Goal: Task Accomplishment & Management: Manage account settings

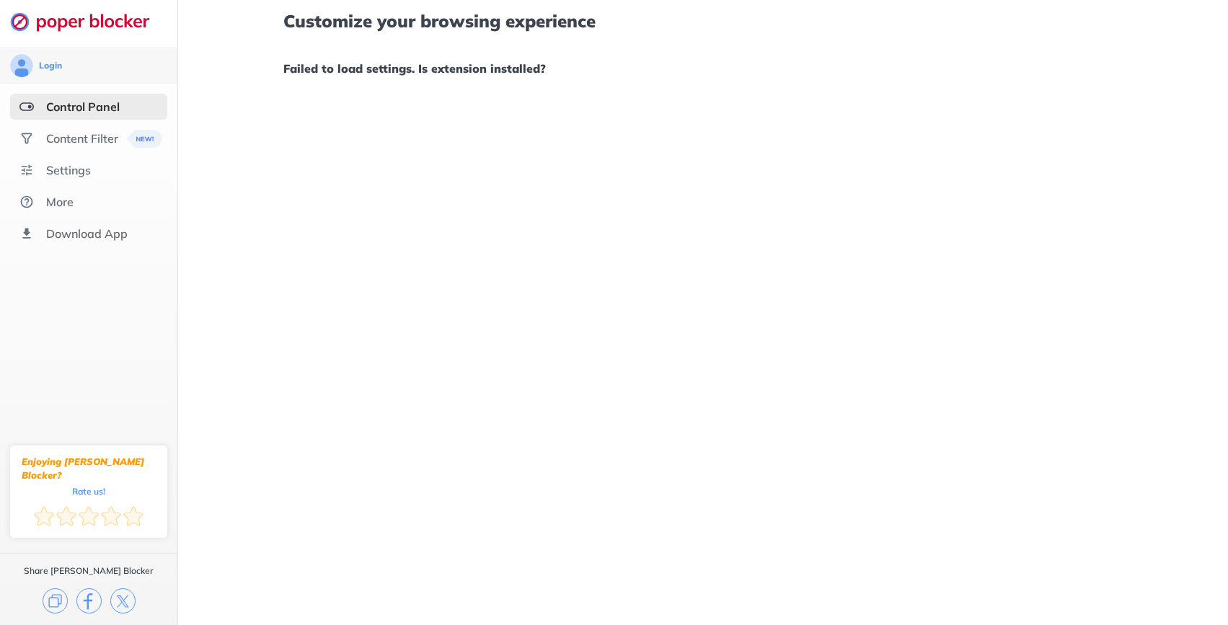
click at [578, 103] on div "Customize your browsing experience Failed to load settings. Is extension instal…" at bounding box center [703, 312] width 1050 height 625
click at [105, 121] on ul "Control Panel Content Filter Settings More Download App" at bounding box center [88, 170] width 177 height 153
click at [97, 139] on div "Content Filter" at bounding box center [82, 138] width 72 height 14
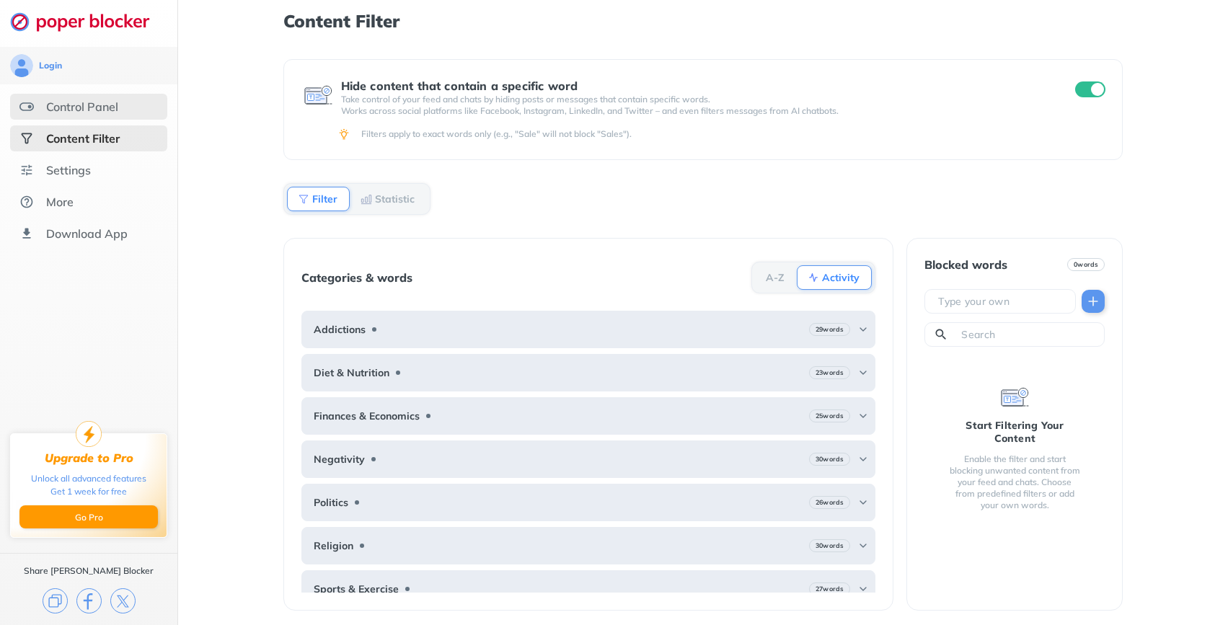
click at [100, 111] on div "Control Panel" at bounding box center [82, 107] width 72 height 14
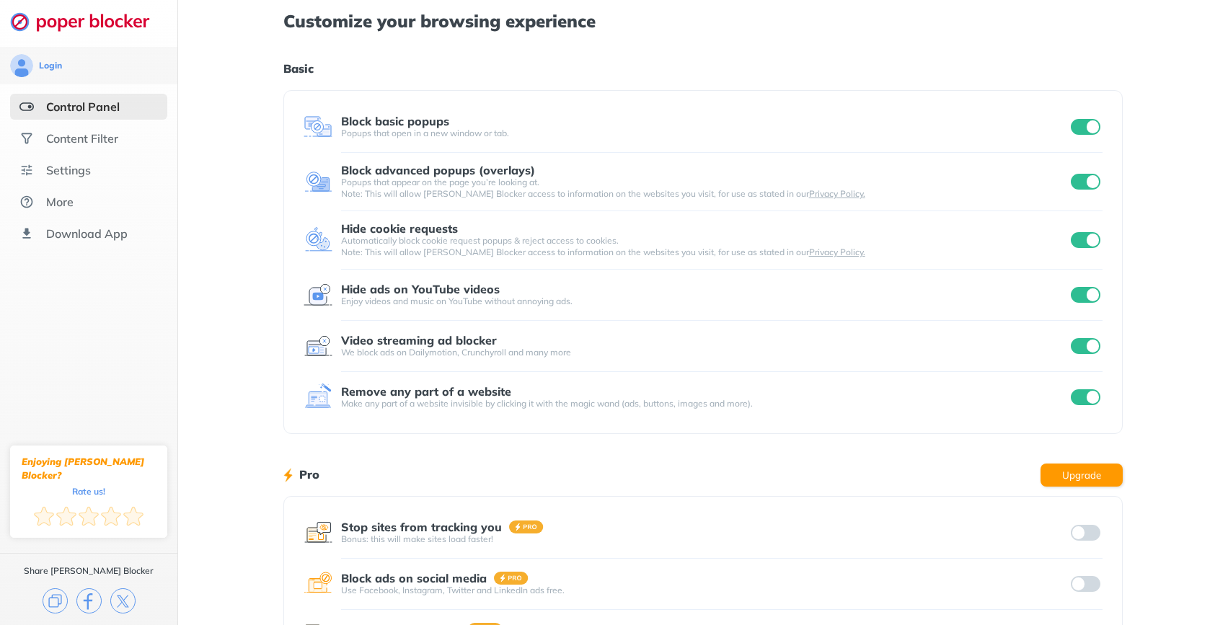
click at [1085, 182] on input "checkbox" at bounding box center [1086, 182] width 30 height 16
click at [1085, 237] on input "checkbox" at bounding box center [1086, 240] width 30 height 16
click at [1072, 184] on input "checkbox" at bounding box center [1086, 182] width 30 height 16
click at [1080, 244] on input "checkbox" at bounding box center [1086, 240] width 30 height 16
